Goal: Task Accomplishment & Management: Manage account settings

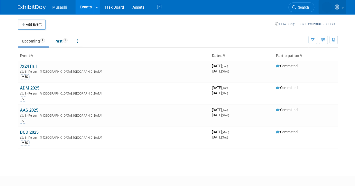
click at [325, 10] on img at bounding box center [326, 7] width 11 height 11
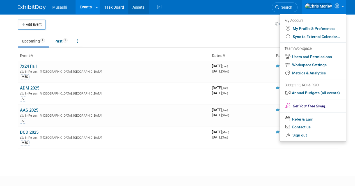
click at [133, 7] on link "Assets" at bounding box center [138, 7] width 20 height 14
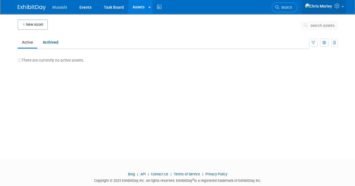
click at [329, 7] on img at bounding box center [317, 6] width 27 height 6
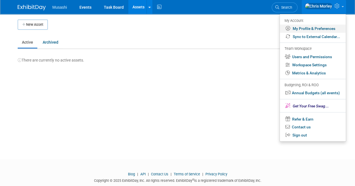
click at [313, 29] on link "My Profile & Preferences" at bounding box center [313, 29] width 66 height 8
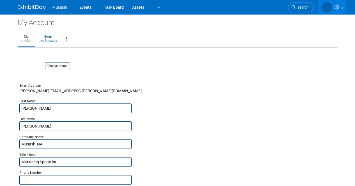
click at [324, 9] on img at bounding box center [326, 7] width 11 height 11
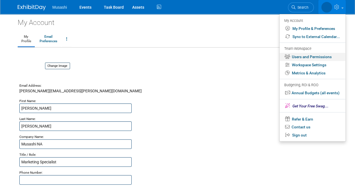
click at [312, 56] on link "Users and Permissions" at bounding box center [312, 57] width 66 height 8
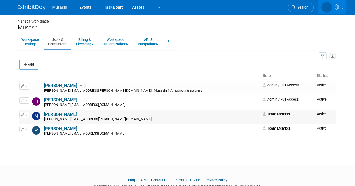
click at [22, 114] on icon "button" at bounding box center [22, 115] width 3 height 3
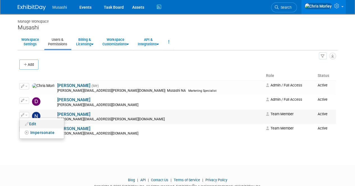
click at [35, 122] on link "Edit" at bounding box center [42, 124] width 44 height 8
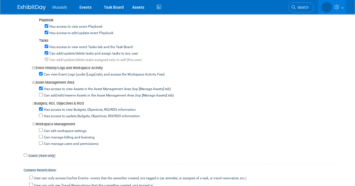
scroll to position [404, 0]
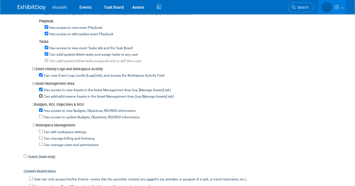
click at [41, 94] on input "Can add/edit/reserve Assets in the Asset Management Area (top [Manage Assets] t…" at bounding box center [41, 96] width 4 height 4
checkbox input "true"
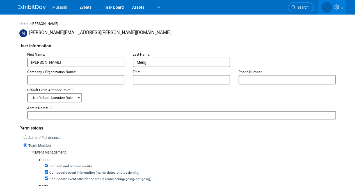
scroll to position [36, 0]
click at [25, 137] on input "Admin / Full Access" at bounding box center [26, 138] width 4 height 4
radio input "true"
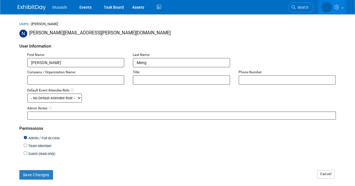
scroll to position [110, 0]
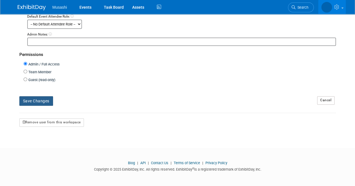
click at [32, 100] on button "Save Changes" at bounding box center [36, 101] width 34 height 10
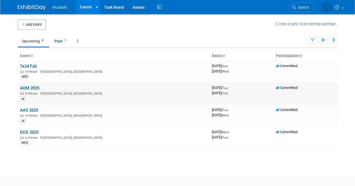
click at [32, 87] on link "ADM 2025" at bounding box center [29, 88] width 19 height 5
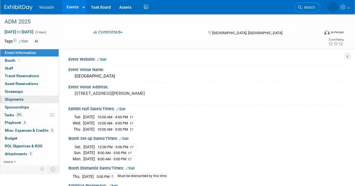
click at [24, 98] on link "0 Shipments 0" at bounding box center [29, 100] width 58 height 8
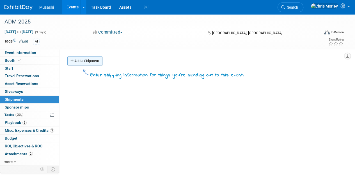
click at [82, 61] on link "Add a Shipment" at bounding box center [84, 61] width 35 height 9
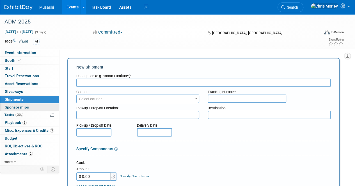
click at [21, 106] on span "Sponsorships 0" at bounding box center [17, 107] width 24 height 4
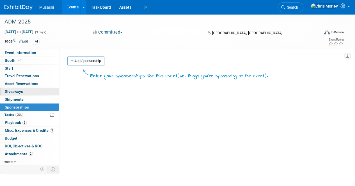
click at [29, 91] on link "0 Giveaways 0" at bounding box center [29, 92] width 58 height 8
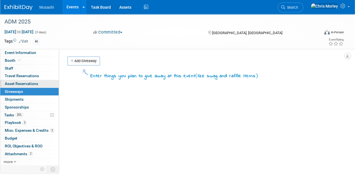
click at [34, 84] on span "Asset Reservations 0" at bounding box center [21, 84] width 33 height 4
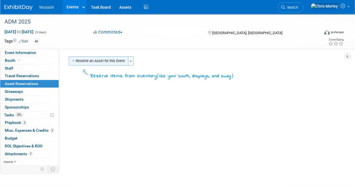
click at [100, 57] on button "Reserve an Asset for this Event" at bounding box center [98, 61] width 59 height 9
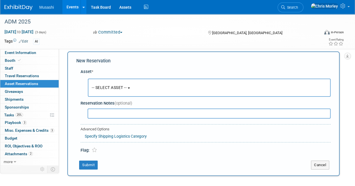
scroll to position [5, 0]
click at [126, 91] on button "-- SELECT ASSET --" at bounding box center [209, 87] width 242 height 18
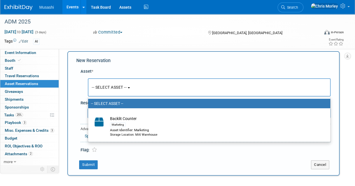
click at [132, 90] on button "-- SELECT ASSET --" at bounding box center [209, 87] width 242 height 18
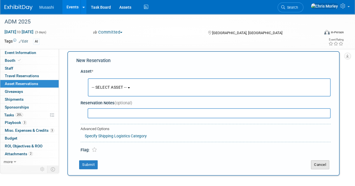
click at [320, 165] on button "Cancel" at bounding box center [320, 165] width 18 height 9
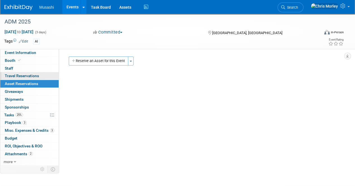
click at [33, 74] on span "Travel Reservations 0" at bounding box center [22, 76] width 34 height 4
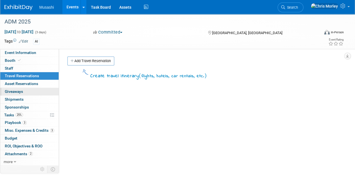
click at [26, 90] on link "0 Giveaways 0" at bounding box center [29, 92] width 58 height 8
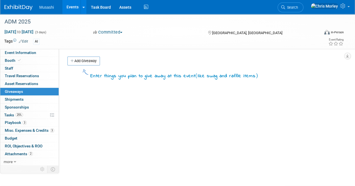
scroll to position [39, 0]
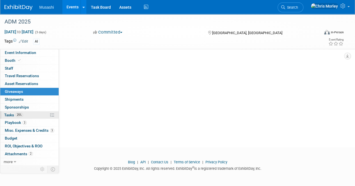
click at [14, 114] on span "Tasks 25%" at bounding box center [13, 115] width 19 height 4
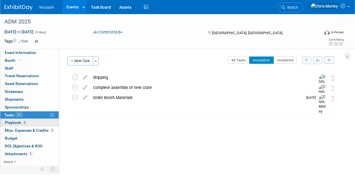
click at [14, 121] on span "Playbook 3" at bounding box center [16, 123] width 22 height 4
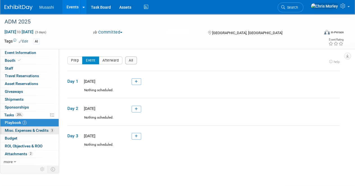
click at [12, 131] on span "Misc. Expenses & Credits 3" at bounding box center [29, 130] width 49 height 4
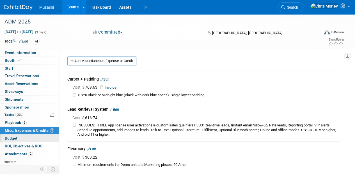
click at [11, 135] on link "Budget" at bounding box center [29, 139] width 58 height 8
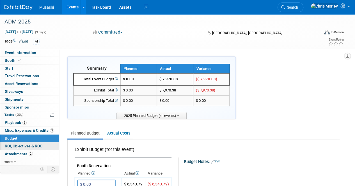
click at [12, 144] on span "ROI, Objectives & ROO 0" at bounding box center [24, 146] width 38 height 4
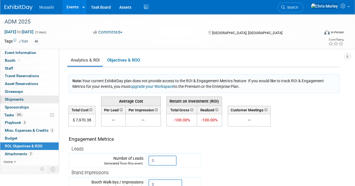
click at [21, 97] on span "Shipments 0" at bounding box center [14, 99] width 19 height 4
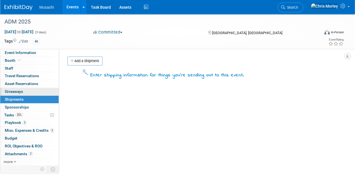
click at [22, 89] on span "Giveaways 0" at bounding box center [14, 91] width 18 height 4
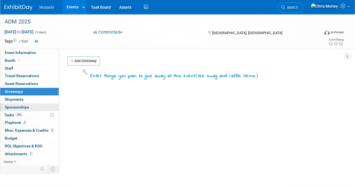
click at [17, 106] on span "Sponsorships 0" at bounding box center [17, 107] width 24 height 4
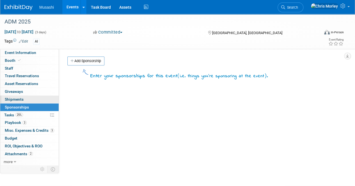
click at [23, 97] on link "0 Shipments 0" at bounding box center [29, 100] width 58 height 8
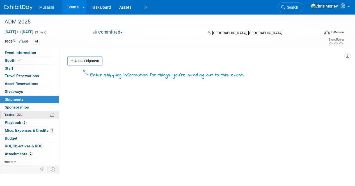
click at [15, 116] on span "Tasks 25%" at bounding box center [13, 115] width 19 height 4
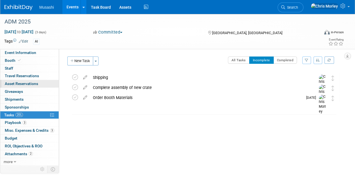
click at [29, 84] on span "Asset Reservations 0" at bounding box center [21, 84] width 33 height 4
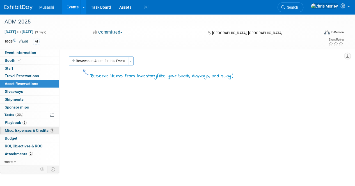
click at [22, 130] on span "Misc. Expenses & Credits 3" at bounding box center [29, 130] width 49 height 4
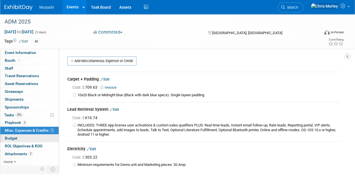
click at [19, 136] on link "Budget" at bounding box center [29, 139] width 58 height 8
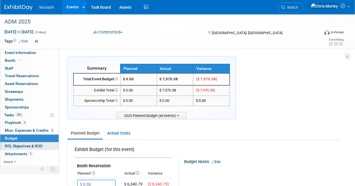
click at [22, 144] on span "ROI, Objectives & ROO 0" at bounding box center [24, 146] width 38 height 4
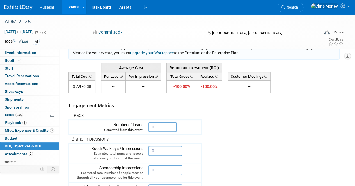
scroll to position [37, 0]
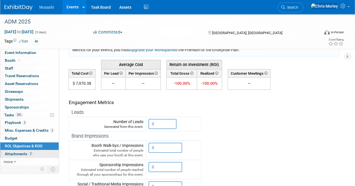
click at [19, 154] on span "Attachments 2" at bounding box center [19, 154] width 28 height 4
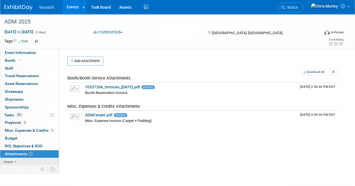
click at [12, 162] on span "more" at bounding box center [8, 162] width 9 height 4
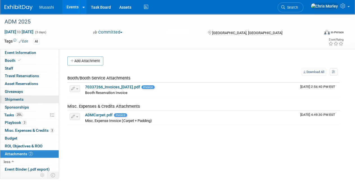
click at [15, 101] on span "Shipments 0" at bounding box center [14, 99] width 19 height 4
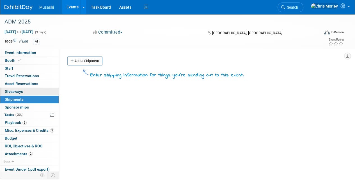
click at [16, 94] on link "0 Giveaways 0" at bounding box center [29, 92] width 58 height 8
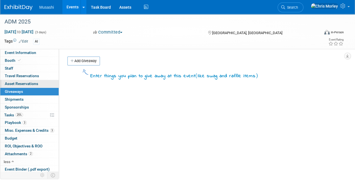
click at [18, 82] on span "Asset Reservations 0" at bounding box center [21, 84] width 33 height 4
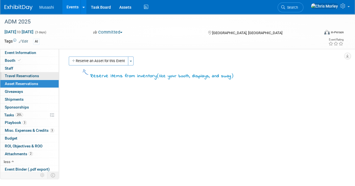
click at [20, 74] on span "Travel Reservations 0" at bounding box center [22, 76] width 34 height 4
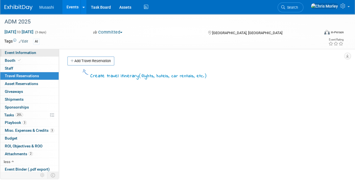
click at [18, 56] on link "Event Information" at bounding box center [29, 53] width 58 height 8
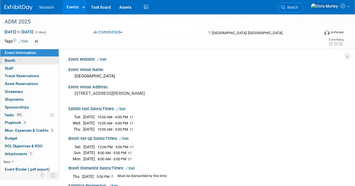
click at [18, 62] on span at bounding box center [19, 60] width 5 height 4
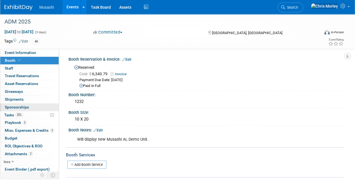
click at [23, 109] on span "Sponsorships 0" at bounding box center [17, 107] width 24 height 4
